Goal: Use online tool/utility: Utilize a website feature to perform a specific function

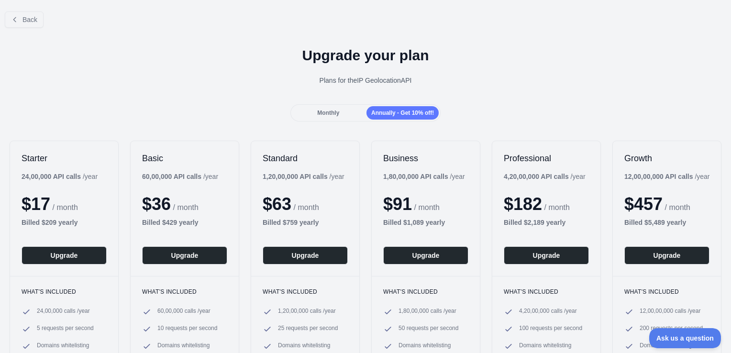
scroll to position [33, 0]
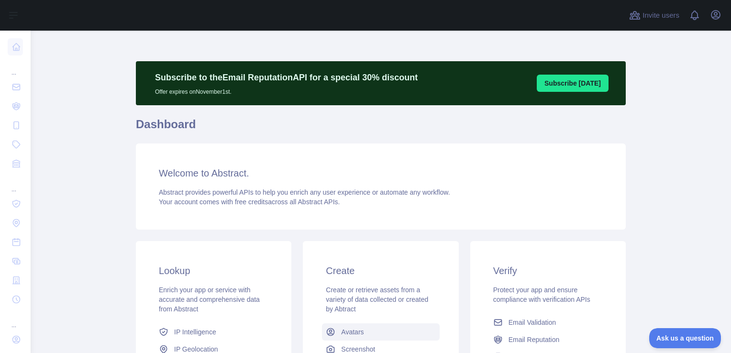
scroll to position [96, 0]
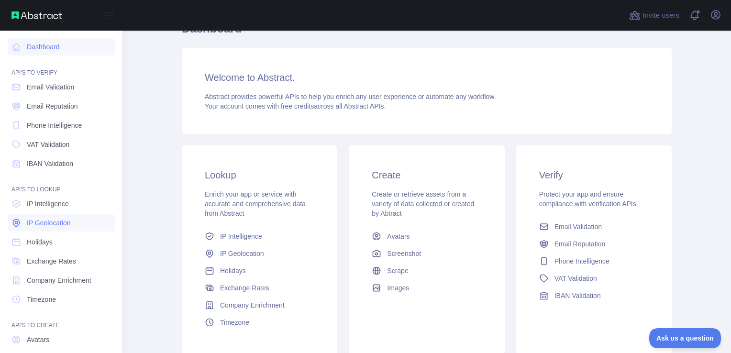
click at [48, 225] on span "IP Geolocation" at bounding box center [49, 223] width 44 height 10
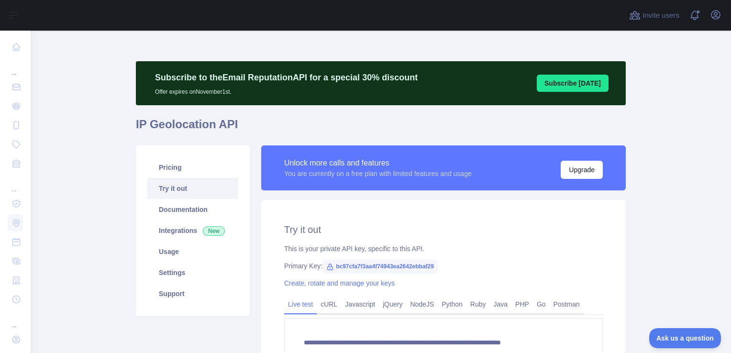
type textarea "**********"
drag, startPoint x: 330, startPoint y: 267, endPoint x: 435, endPoint y: 267, distance: 105.3
click at [435, 267] on div "Primary Key: bc97cfa7f3aa4f74943ea2642ebbaf29" at bounding box center [443, 266] width 319 height 10
copy span "bc97cfa7f3aa4f74943ea2642ebbaf29"
